Goal: Find specific page/section: Find specific page/section

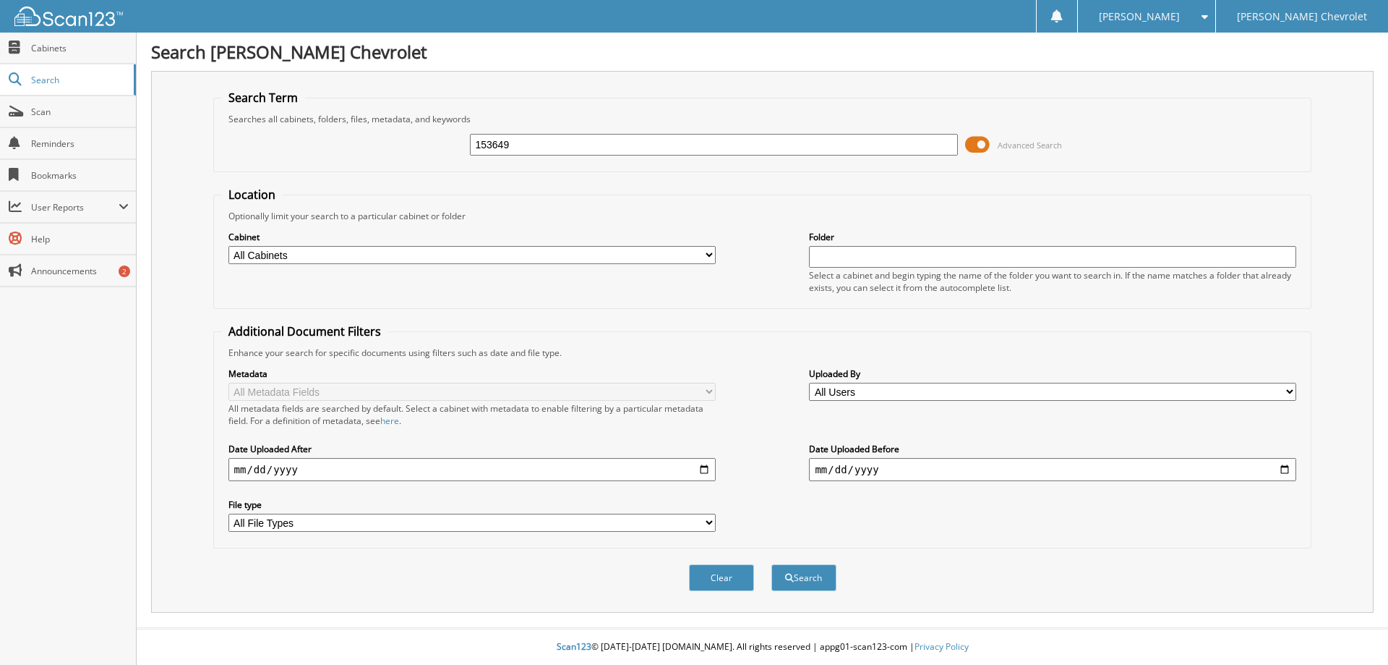
type input "153649"
click at [970, 145] on span at bounding box center [977, 145] width 25 height 22
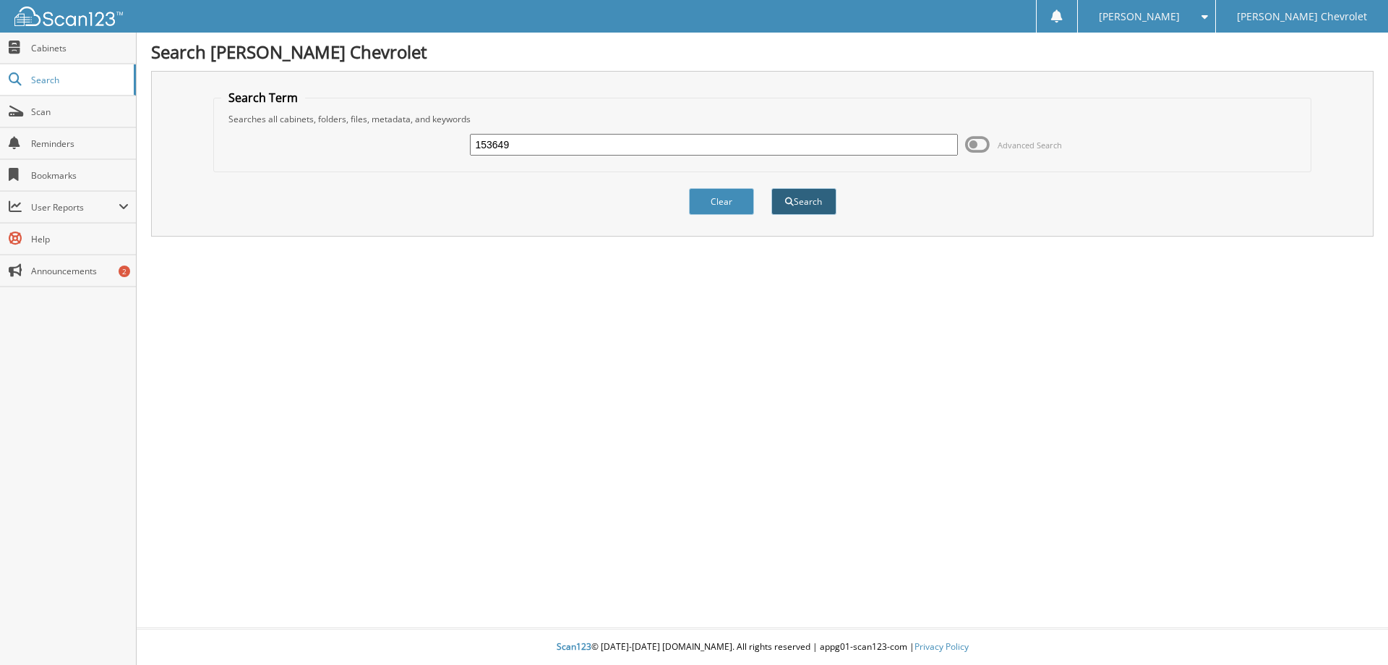
click at [792, 200] on span "submit" at bounding box center [789, 201] width 9 height 9
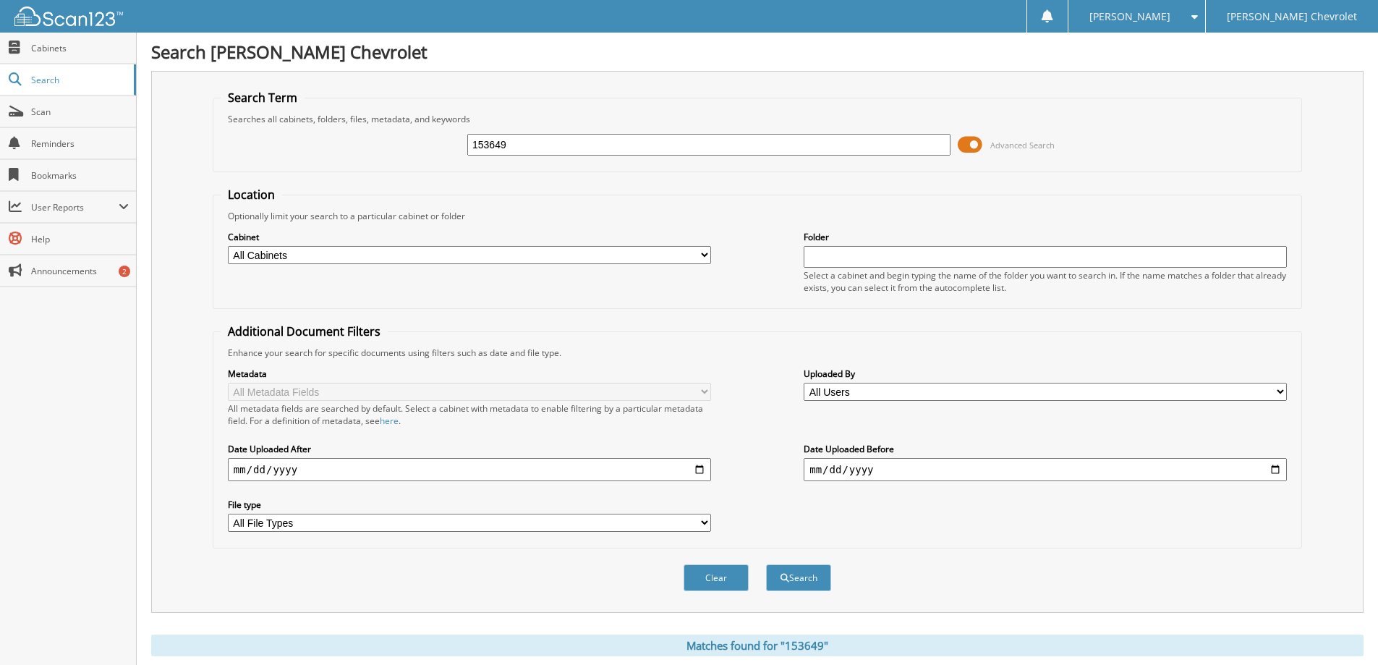
click at [962, 145] on span at bounding box center [969, 145] width 25 height 22
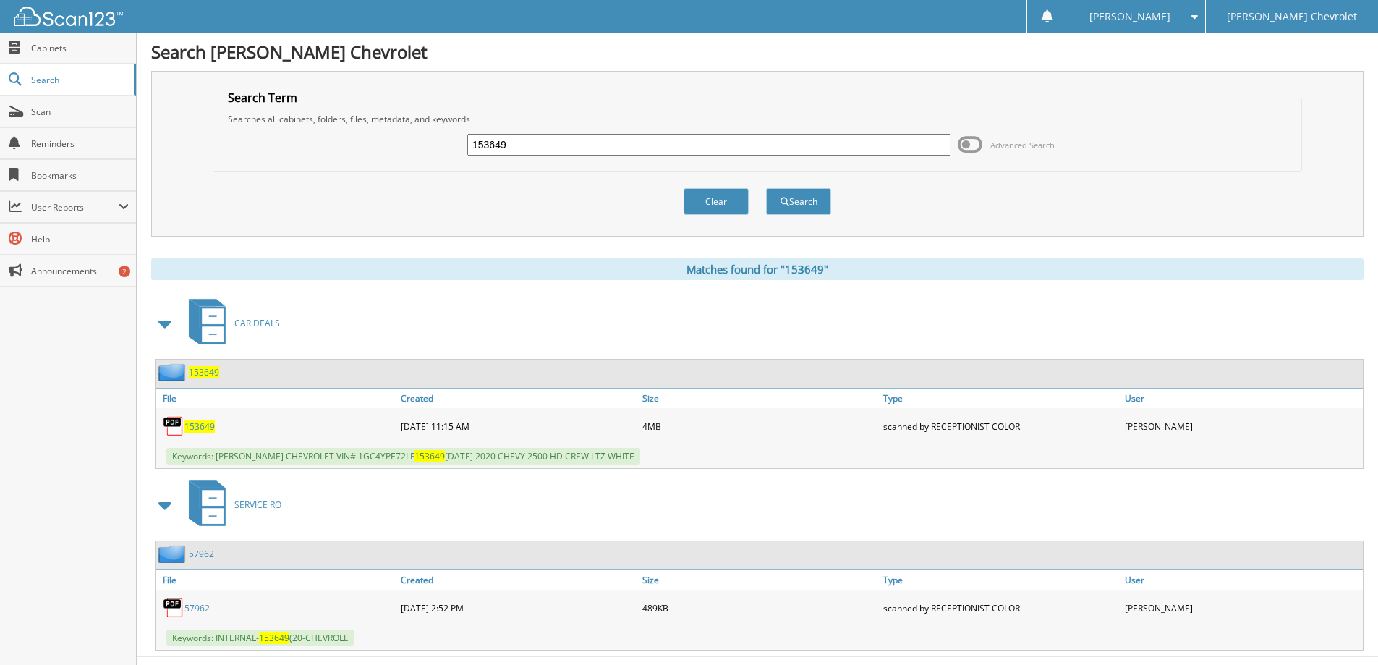
scroll to position [29, 0]
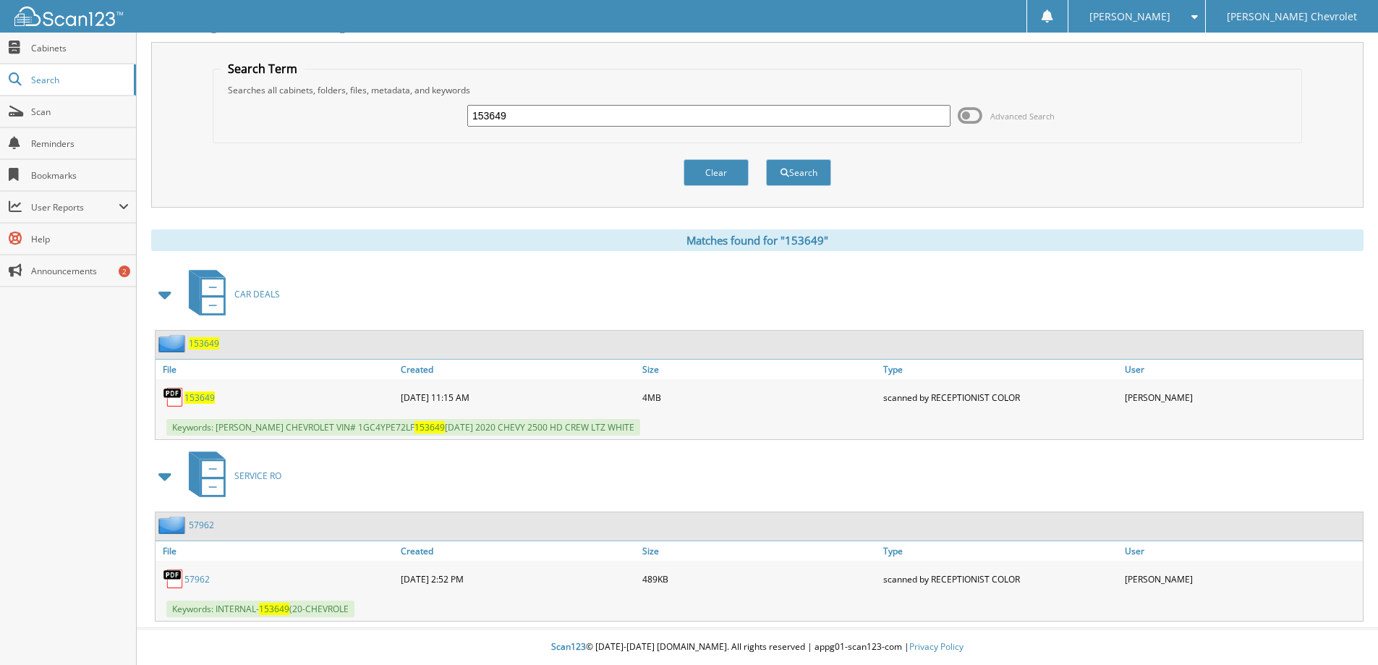
click at [197, 396] on span "153649" at bounding box center [199, 397] width 30 height 12
